Goal: Task Accomplishment & Management: Manage account settings

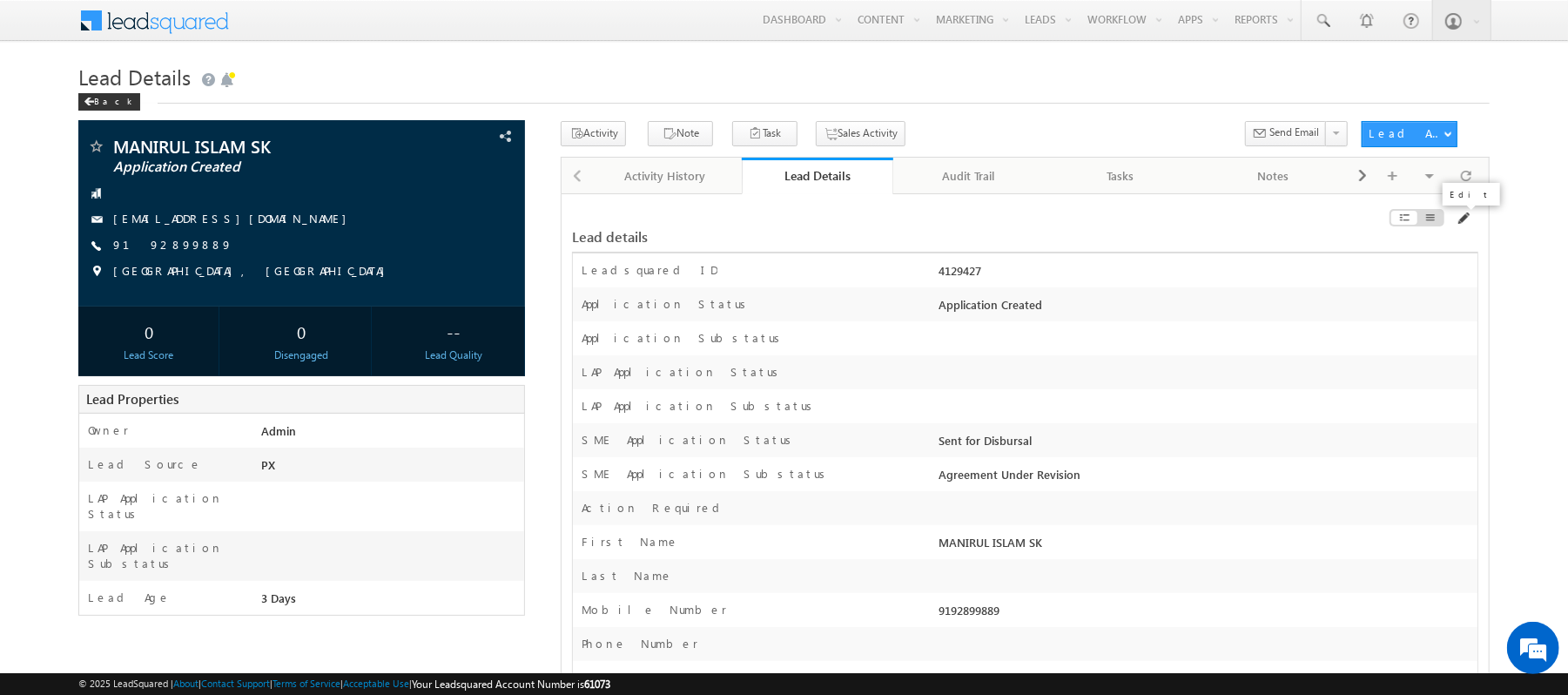
click at [1460, 216] on span at bounding box center [1463, 219] width 14 height 14
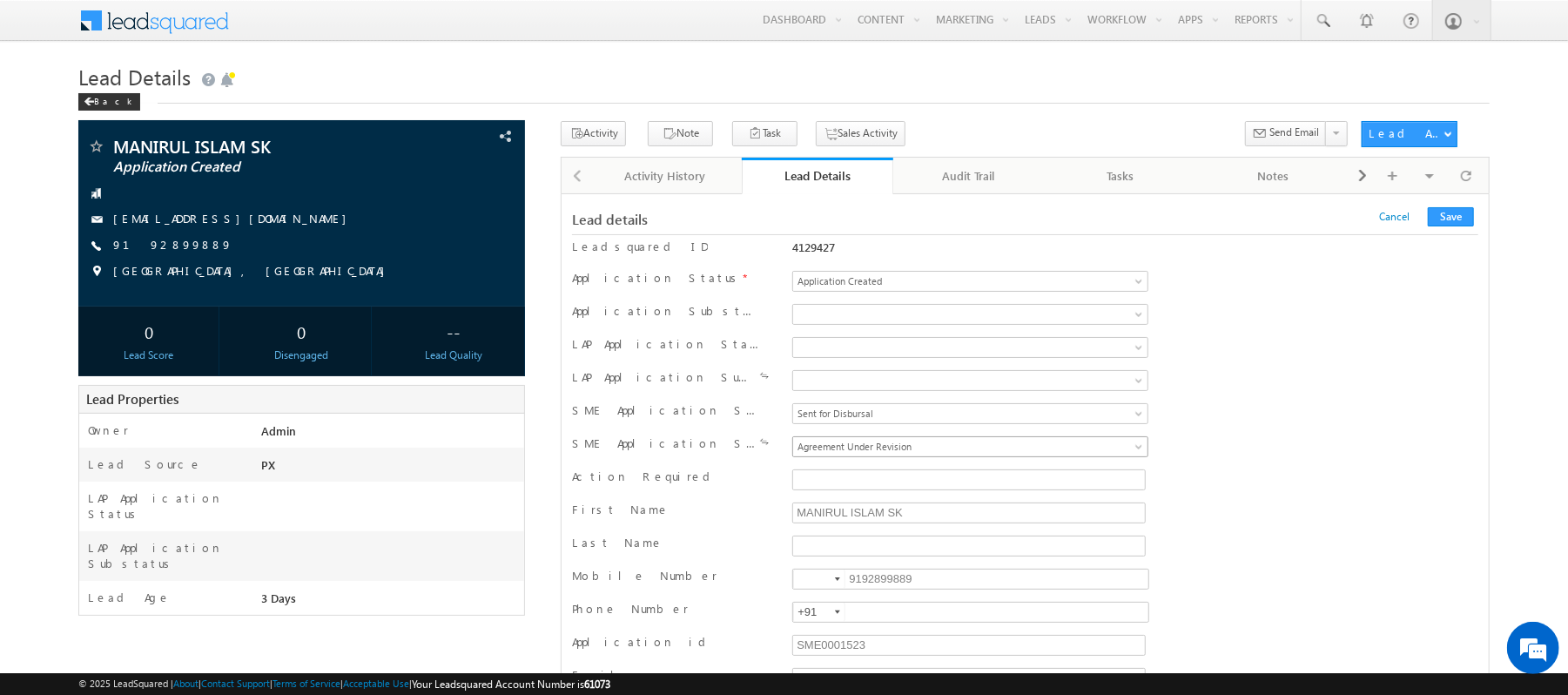
click at [889, 450] on span "Agreement Under Revision" at bounding box center [929, 447] width 272 height 15
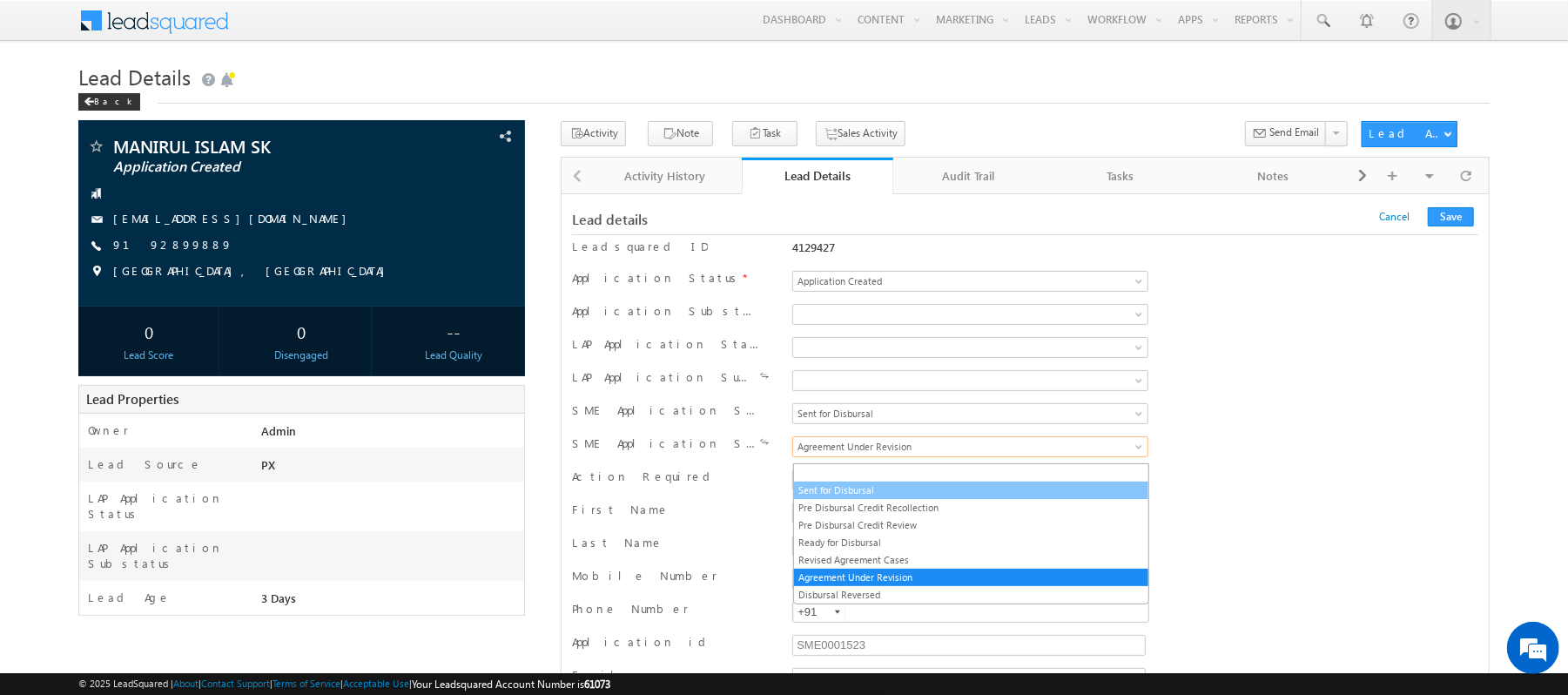
click at [878, 496] on link "Sent for Disbursal" at bounding box center [971, 491] width 354 height 15
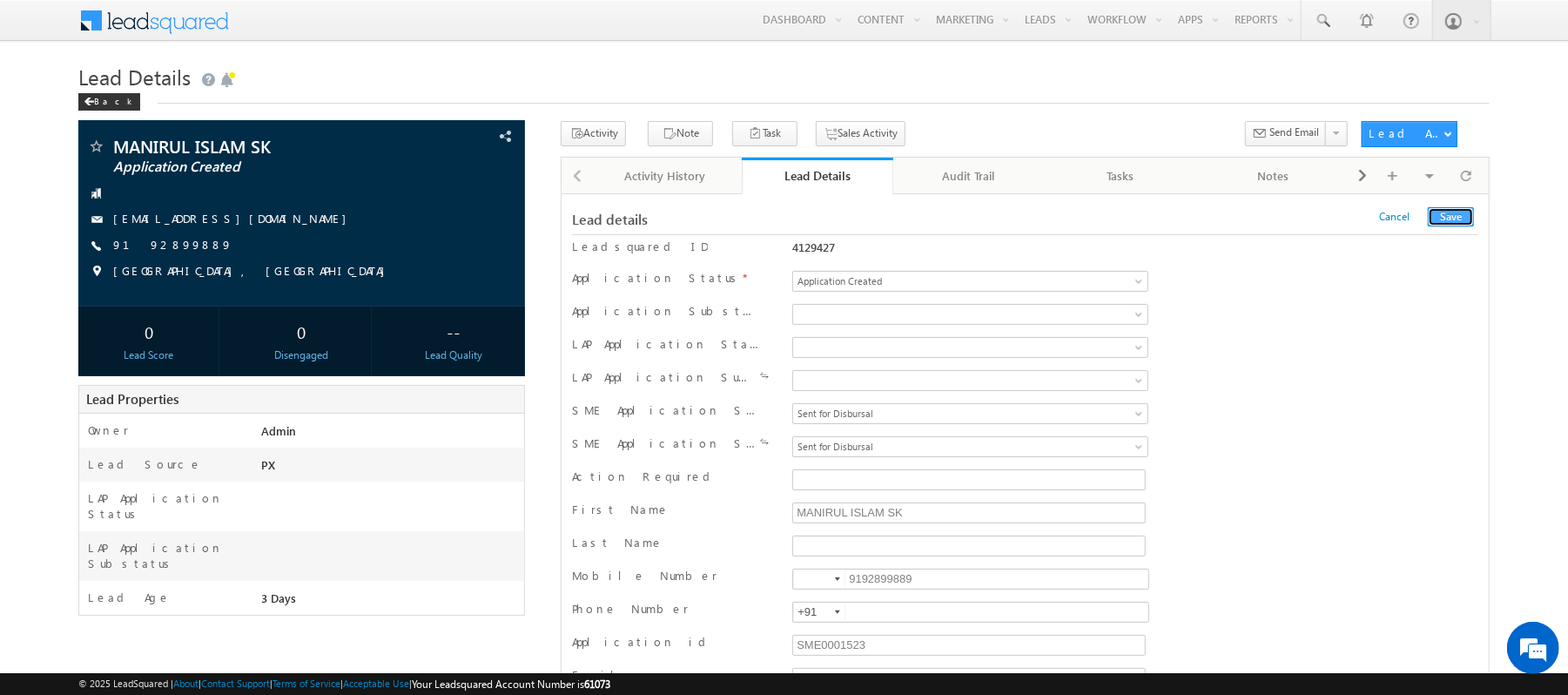
click at [1458, 210] on button "Save" at bounding box center [1452, 217] width 46 height 19
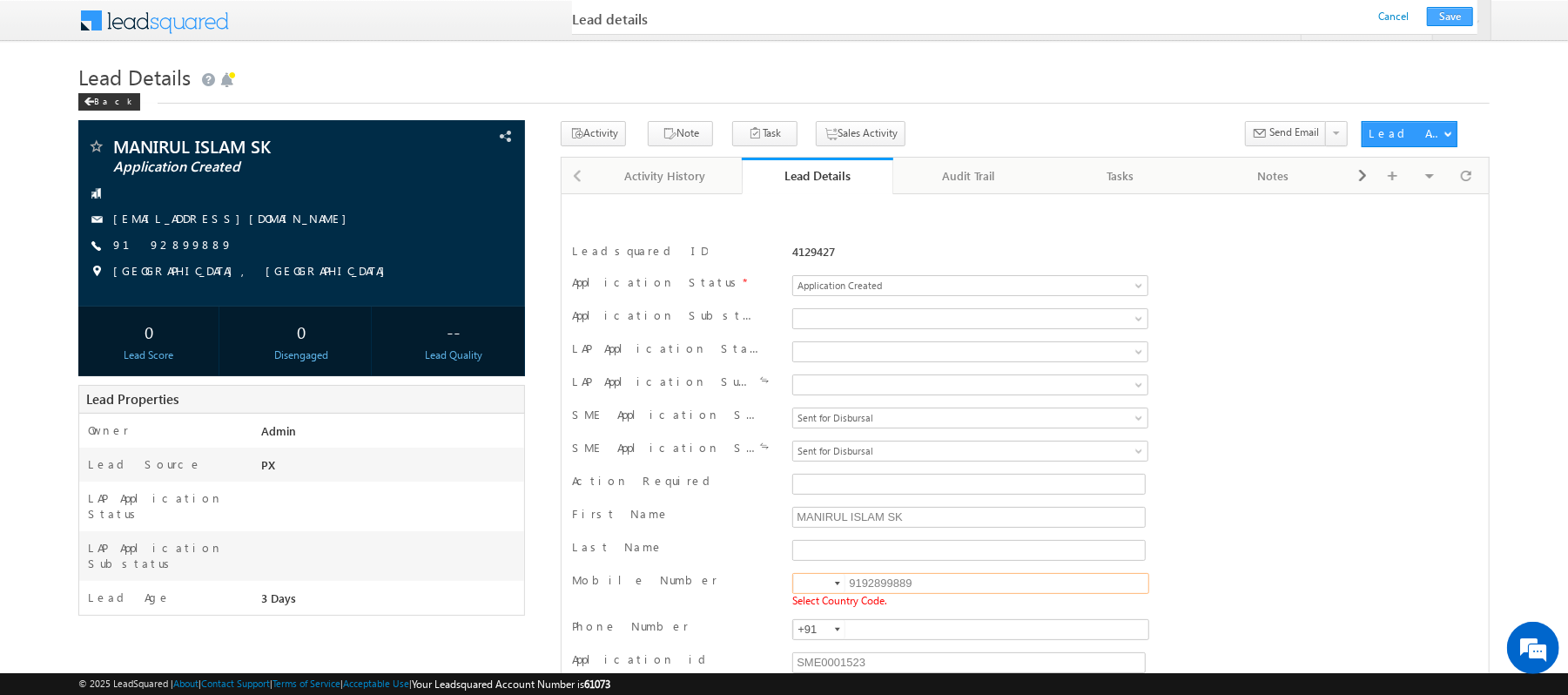
scroll to position [228, 0]
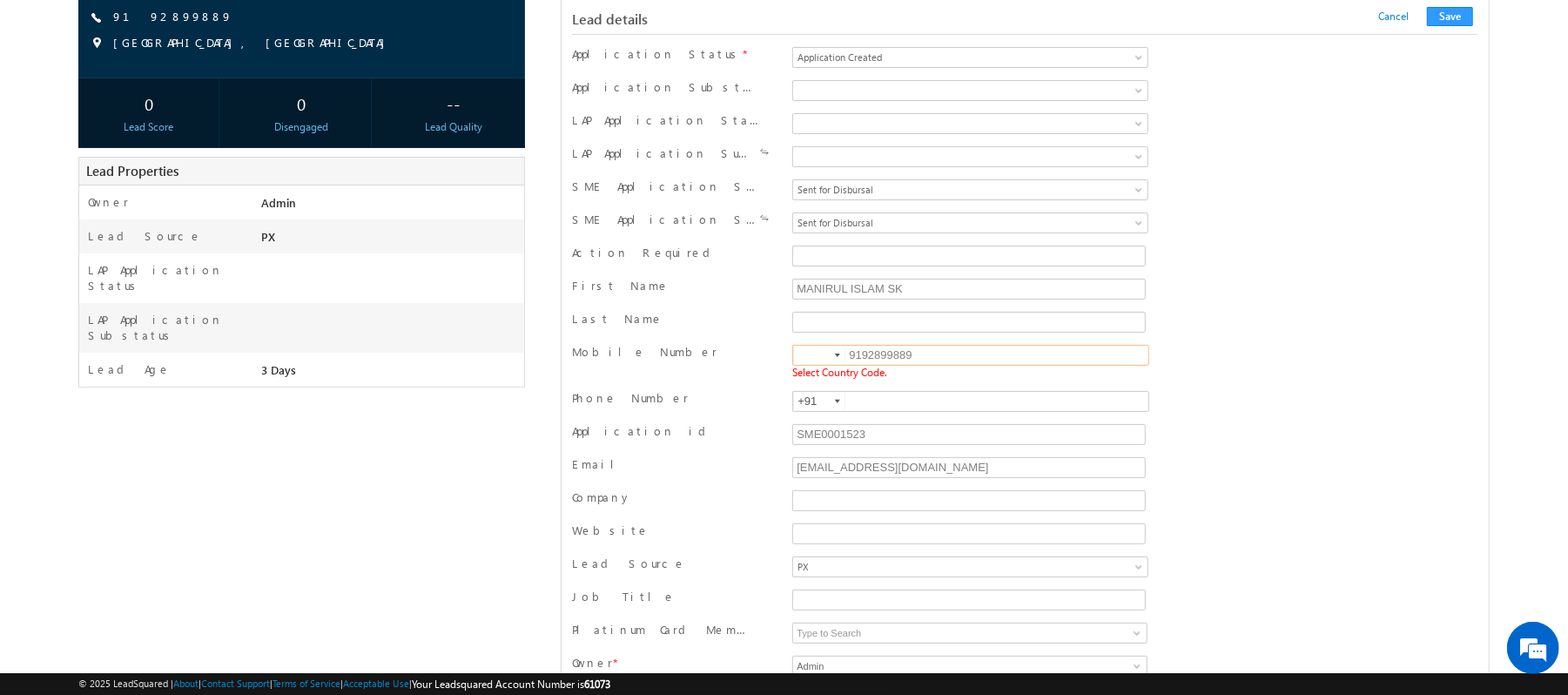
click at [813, 357] on input at bounding box center [819, 355] width 52 height 19
type input "+91"
click at [1451, 22] on button "Save" at bounding box center [1451, 16] width 46 height 19
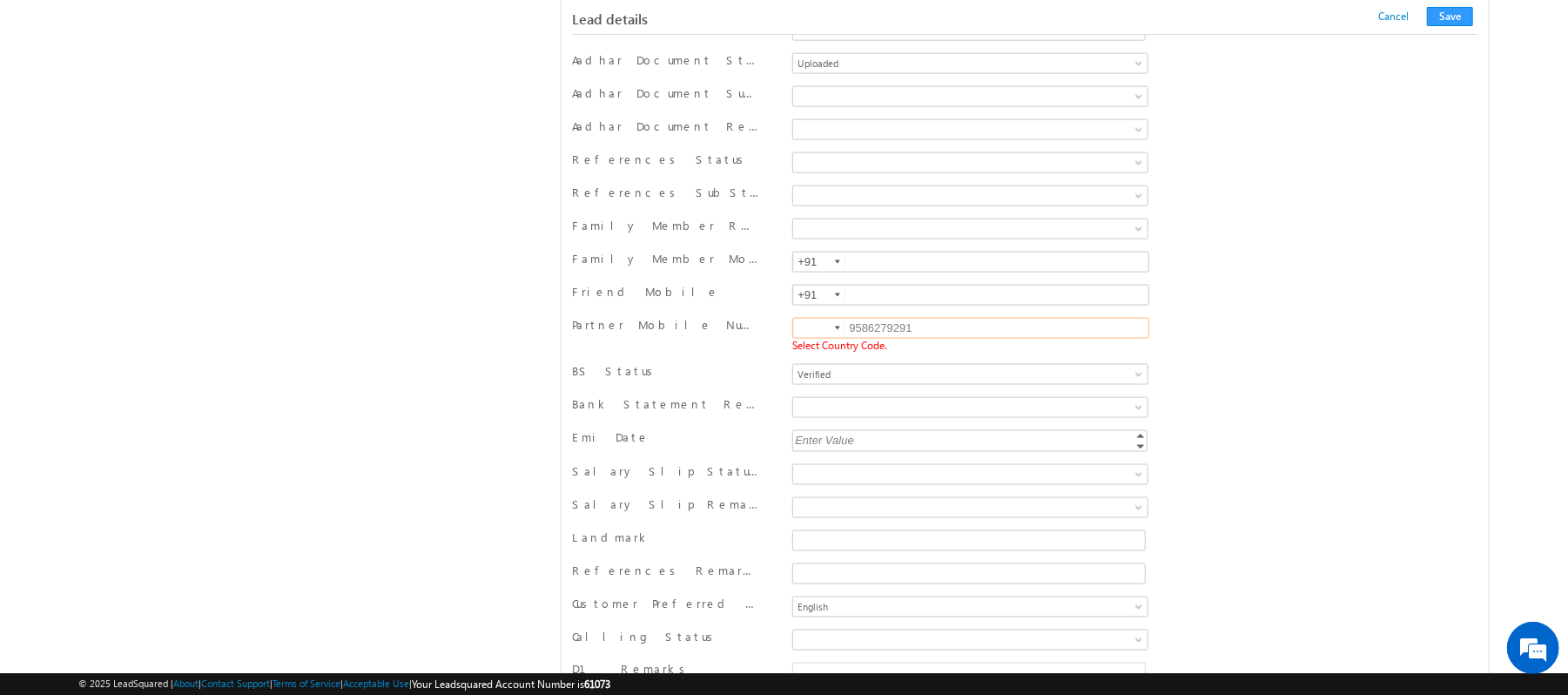
click at [814, 338] on input at bounding box center [819, 329] width 52 height 19
type input "+91"
click at [1449, 25] on button "Save" at bounding box center [1451, 16] width 46 height 19
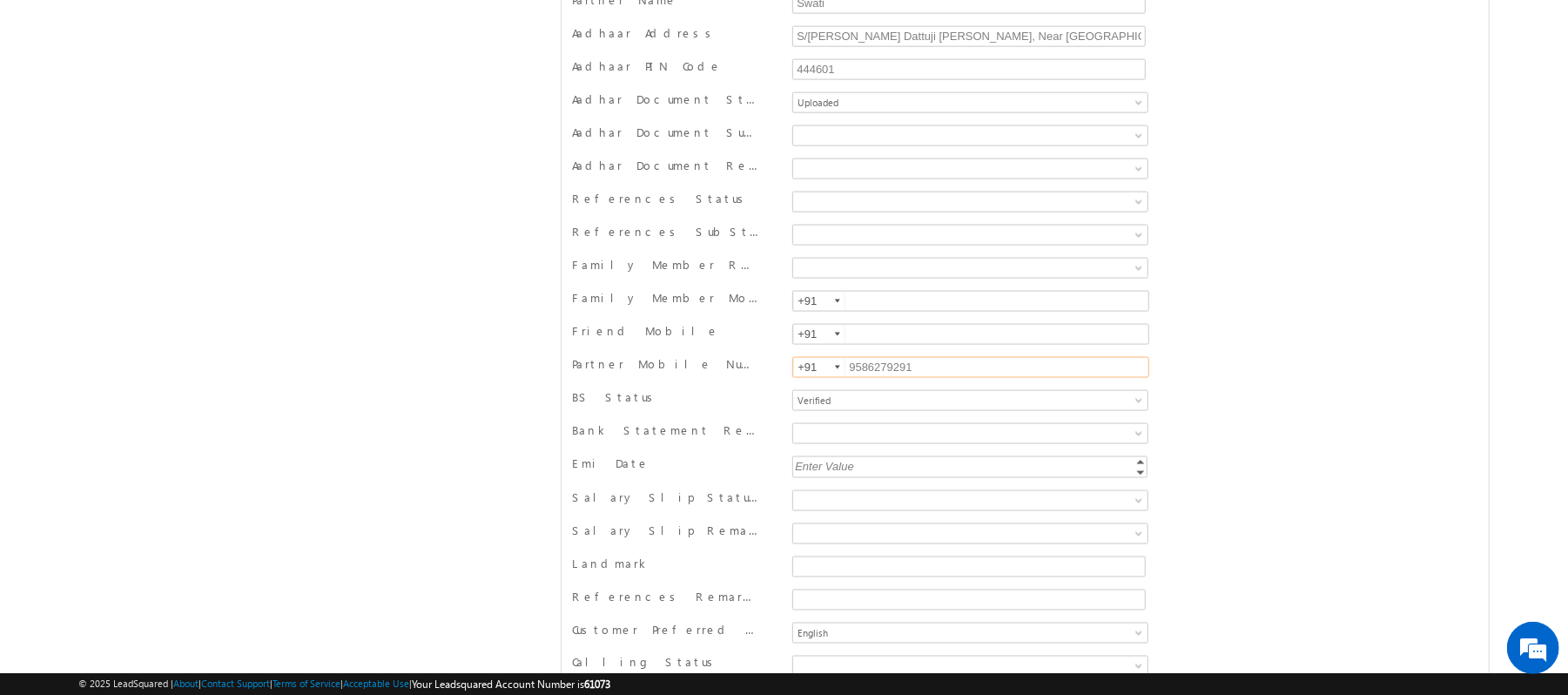
scroll to position [0, 0]
